Goal: Task Accomplishment & Management: Complete application form

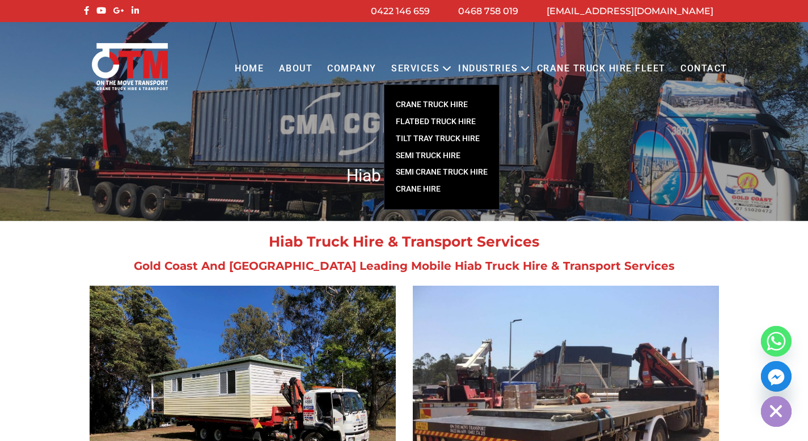
click at [454, 104] on link "CRANE TRUCK HIRE" at bounding box center [441, 104] width 115 height 17
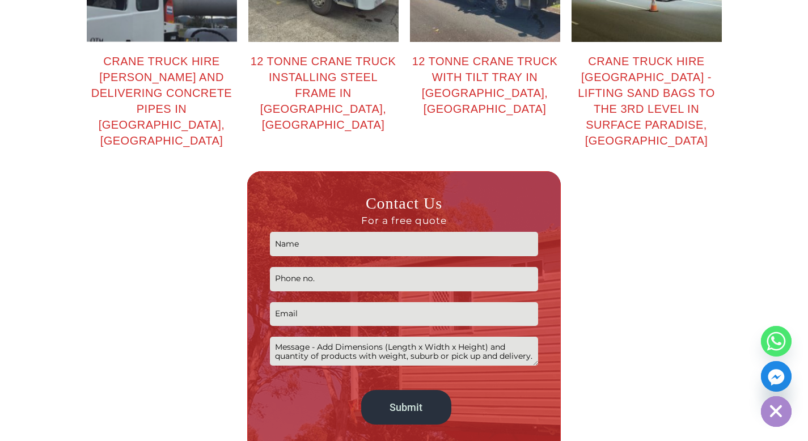
scroll to position [1750, 0]
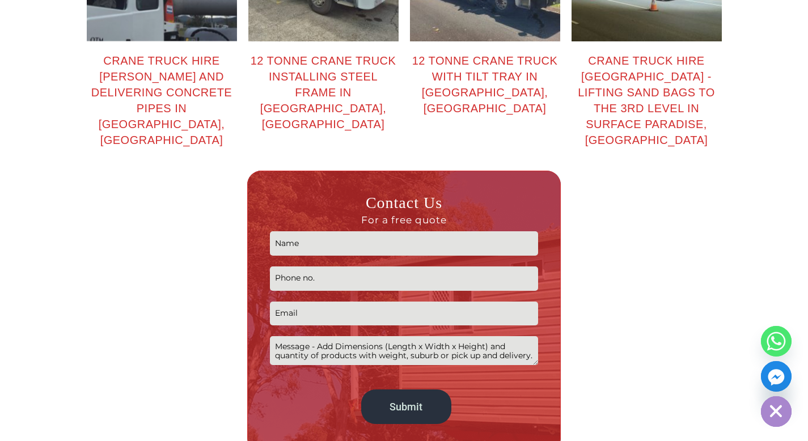
click at [361, 231] on input "Contact form" at bounding box center [404, 243] width 268 height 24
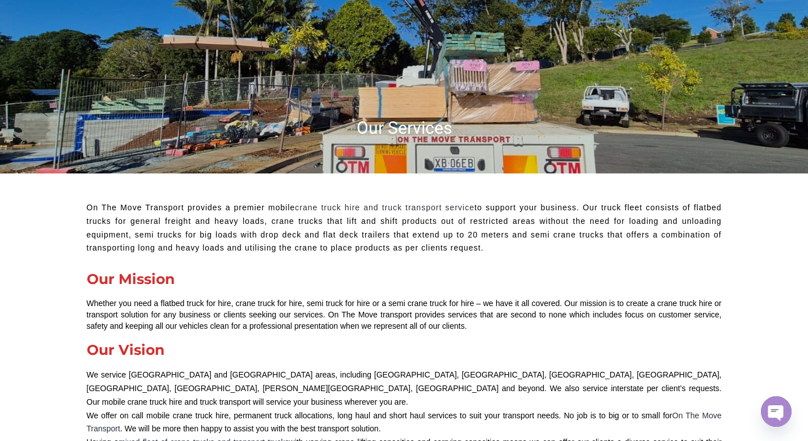
scroll to position [0, 0]
